Goal: Information Seeking & Learning: Check status

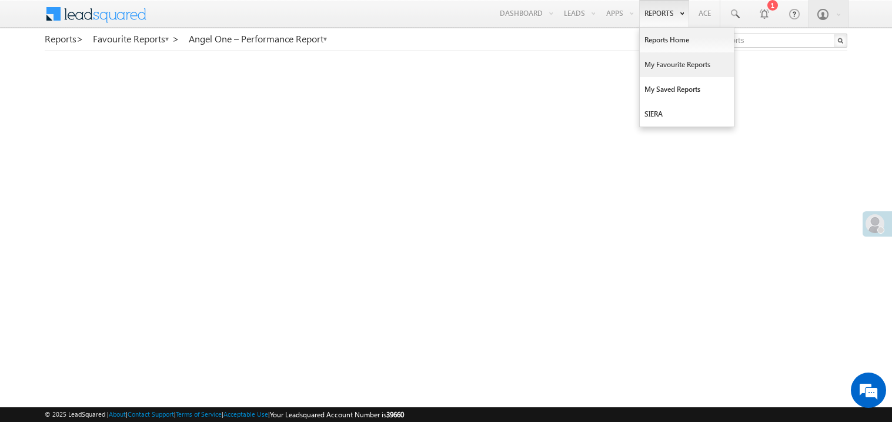
click at [657, 60] on link "My Favourite Reports" at bounding box center [687, 64] width 94 height 25
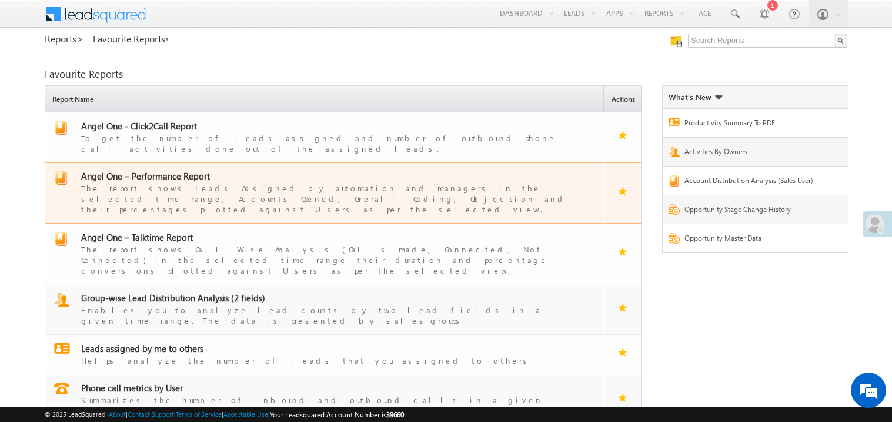
click at [175, 170] on span "Angel One – Performance Report" at bounding box center [145, 176] width 129 height 12
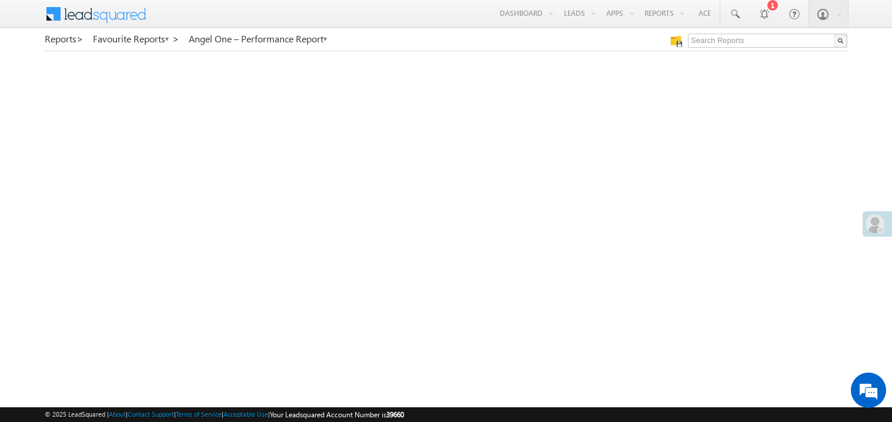
click at [872, 224] on span at bounding box center [875, 223] width 19 height 19
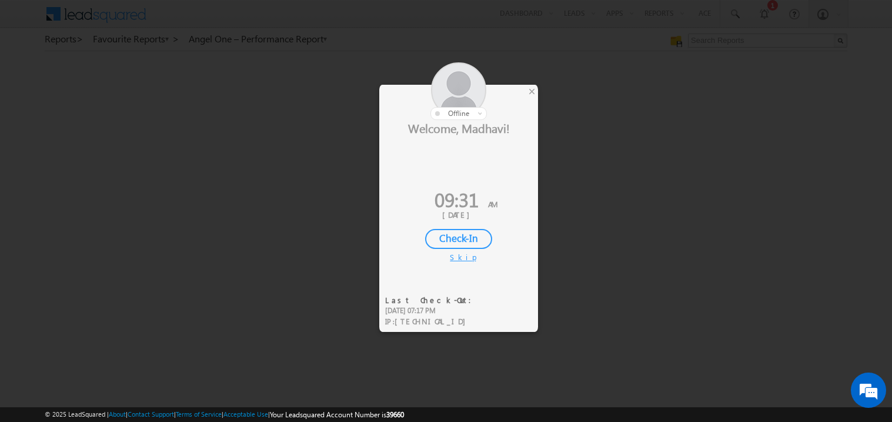
click at [459, 233] on div "Check-In" at bounding box center [458, 239] width 67 height 20
